Goal: Navigation & Orientation: Find specific page/section

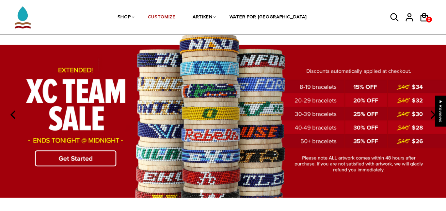
scroll to position [22, 0]
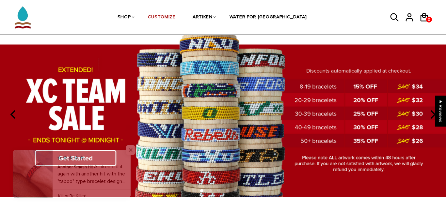
click at [130, 148] on span "Close popup widget" at bounding box center [131, 150] width 10 height 10
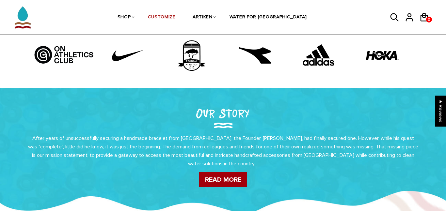
scroll to position [218, 0]
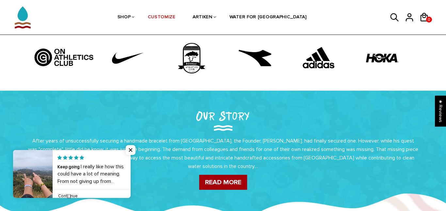
click at [128, 61] on img at bounding box center [127, 58] width 49 height 33
click at [118, 56] on img at bounding box center [127, 58] width 49 height 33
click at [119, 58] on img at bounding box center [127, 58] width 49 height 33
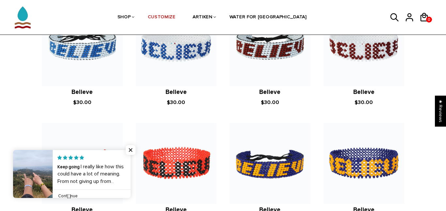
scroll to position [480, 0]
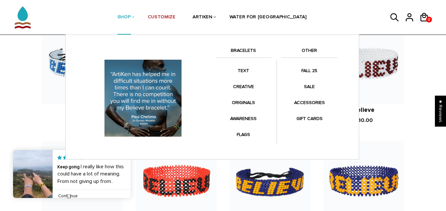
click at [146, 98] on img at bounding box center [143, 98] width 82 height 82
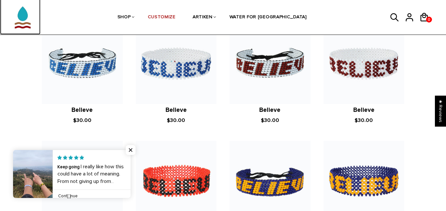
click at [23, 15] on img at bounding box center [23, 13] width 32 height 41
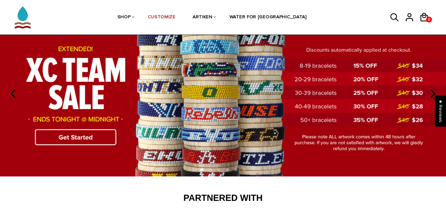
scroll to position [47, 0]
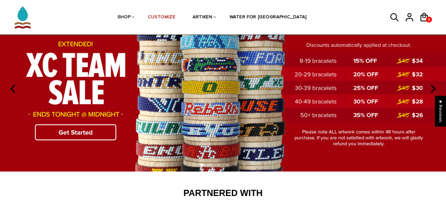
click at [431, 86] on icon "next" at bounding box center [433, 89] width 5 height 8
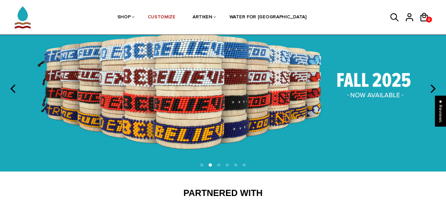
click at [431, 86] on icon "next" at bounding box center [432, 89] width 8 height 8
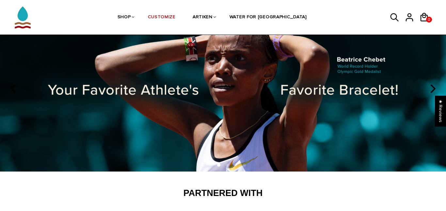
click at [431, 86] on icon "next" at bounding box center [432, 89] width 8 height 8
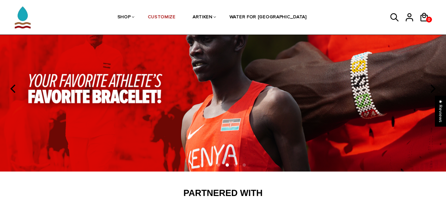
click at [431, 86] on icon "next" at bounding box center [432, 89] width 8 height 8
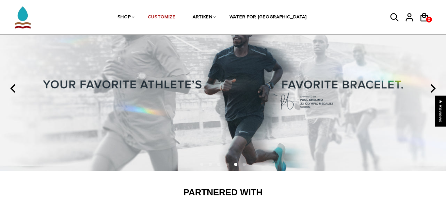
click at [431, 86] on icon "next" at bounding box center [432, 88] width 8 height 8
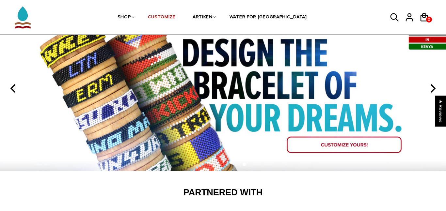
click at [431, 86] on icon "next" at bounding box center [432, 88] width 8 height 8
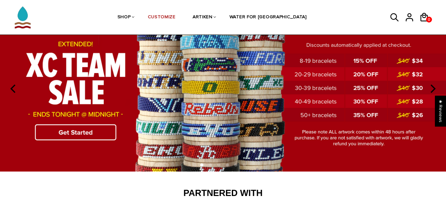
click at [80, 131] on img at bounding box center [223, 89] width 446 height 166
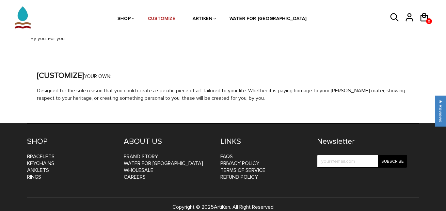
scroll to position [774, 0]
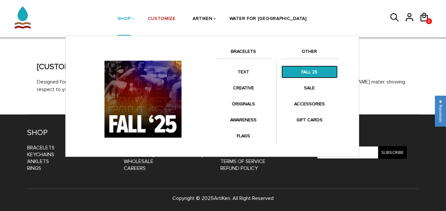
click at [295, 73] on link "FALL 25" at bounding box center [309, 72] width 56 height 13
